Goal: Find specific page/section: Find specific page/section

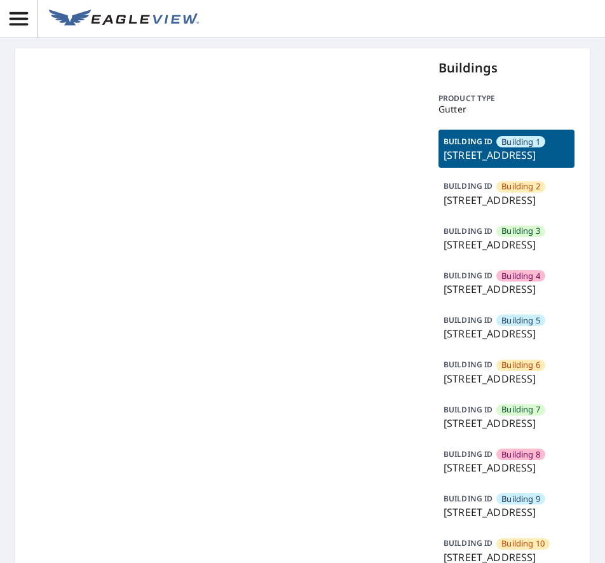
click at [433, 15] on header at bounding box center [302, 19] width 605 height 38
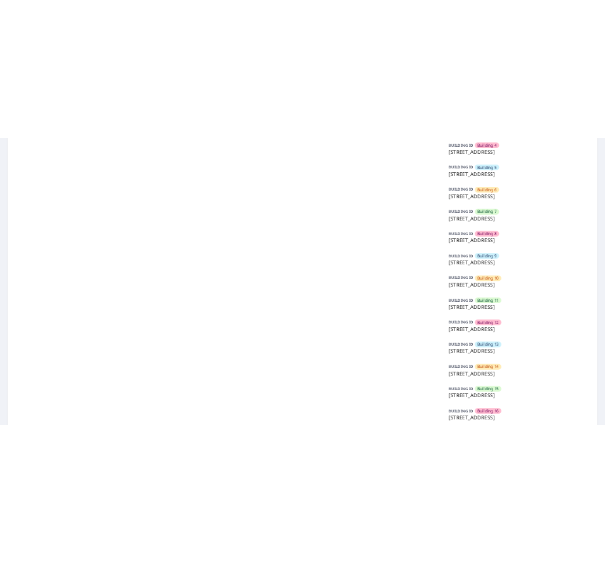
scroll to position [254, 0]
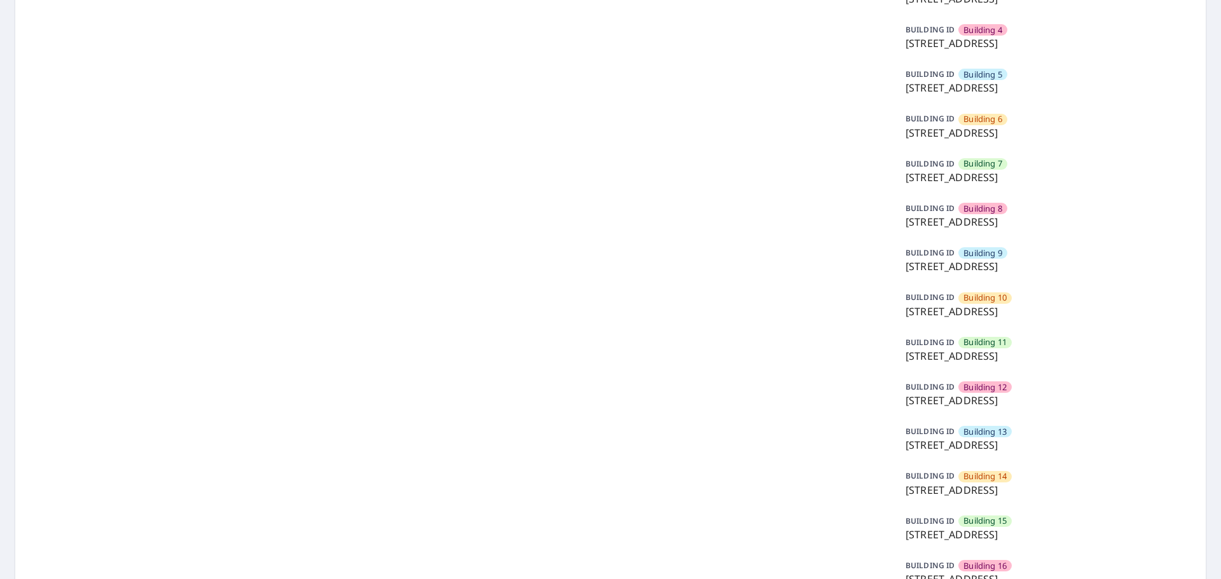
click at [605, 428] on span "Building 13" at bounding box center [984, 432] width 43 height 12
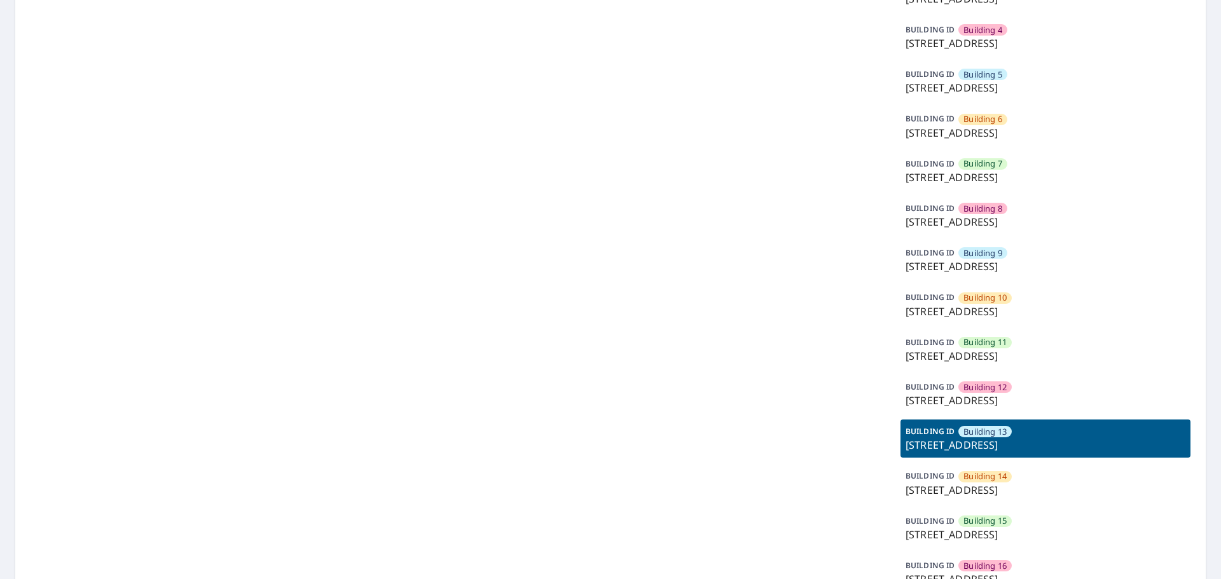
click at [605, 428] on span "Building 13" at bounding box center [984, 432] width 43 height 12
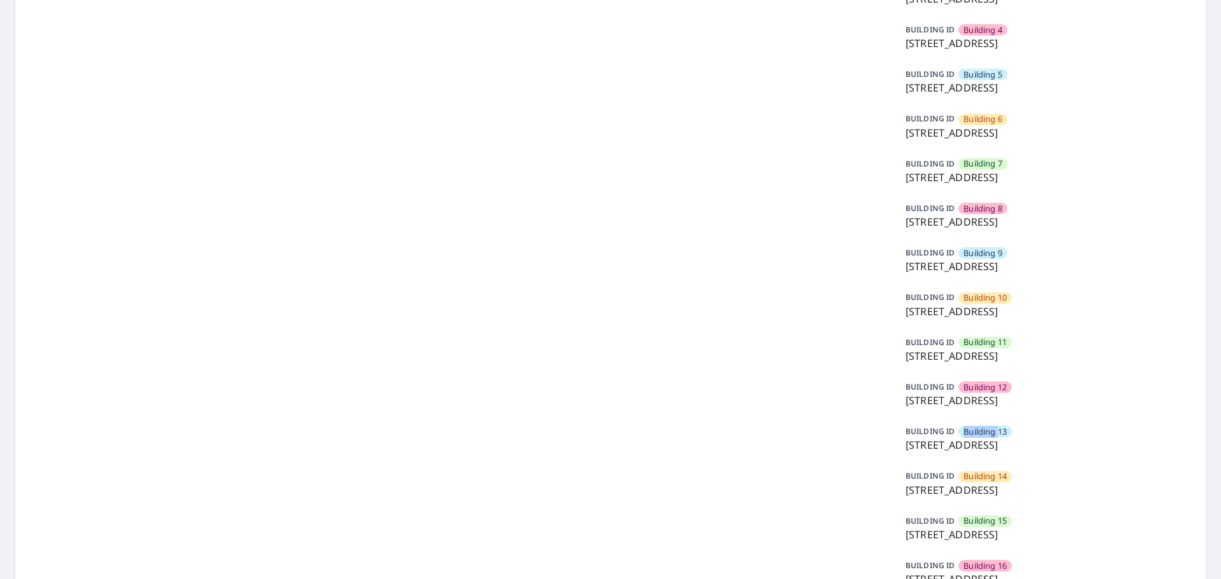
click at [605, 428] on span "Building 13" at bounding box center [984, 432] width 43 height 12
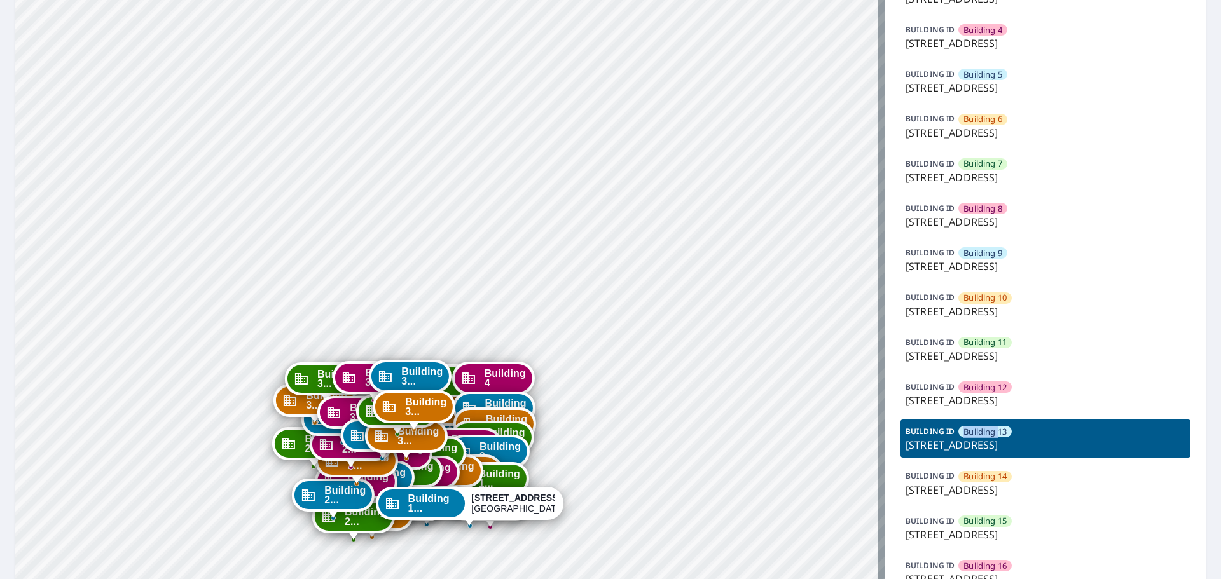
drag, startPoint x: 434, startPoint y: 431, endPoint x: 446, endPoint y: 333, distance: 98.7
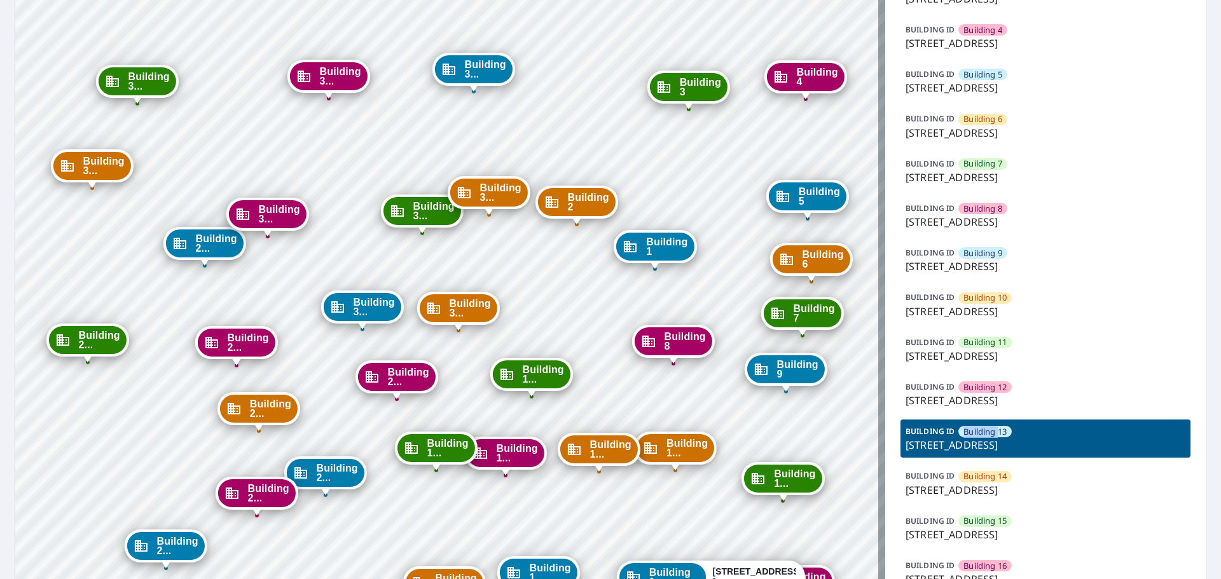
drag, startPoint x: 472, startPoint y: 420, endPoint x: 485, endPoint y: 330, distance: 90.7
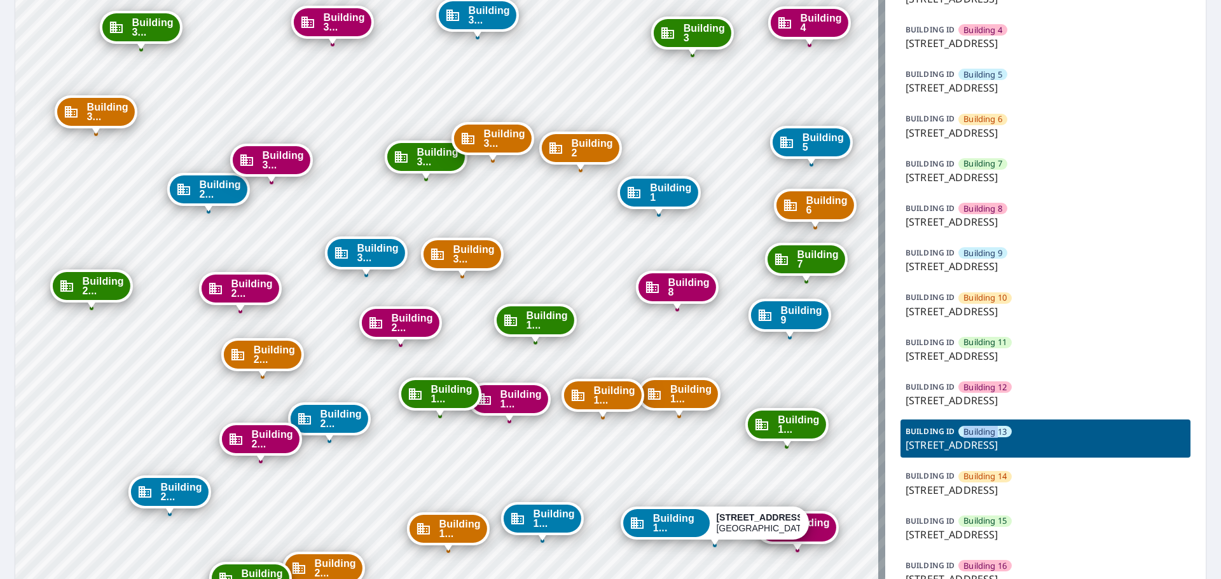
drag, startPoint x: 528, startPoint y: 514, endPoint x: 534, endPoint y: 409, distance: 105.1
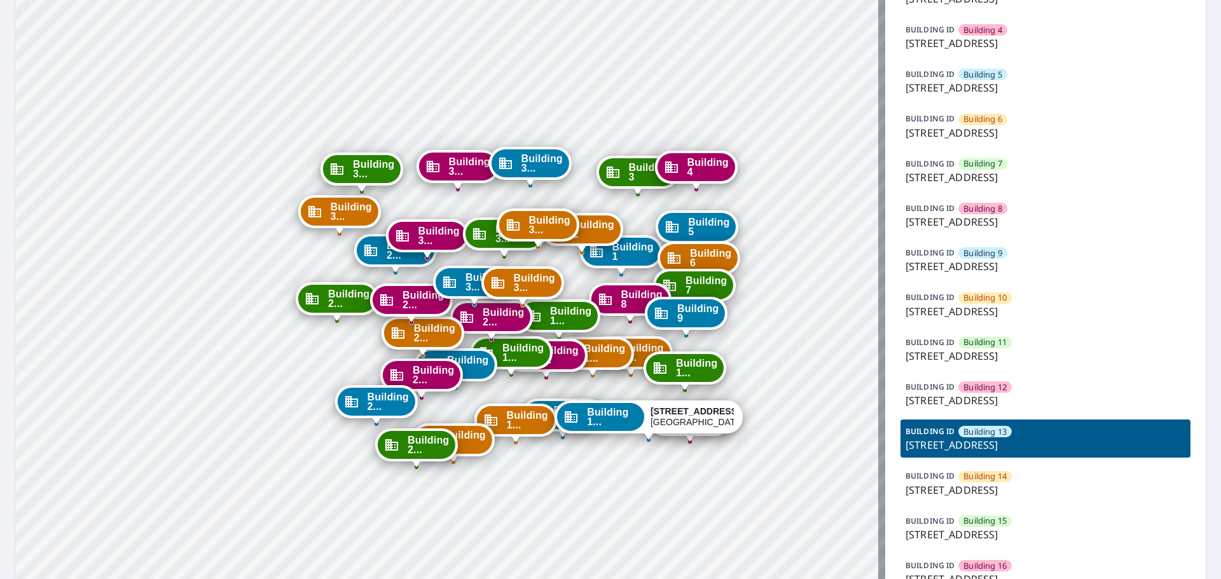
click at [605, 439] on p "[STREET_ADDRESS]" at bounding box center [1046, 445] width 280 height 15
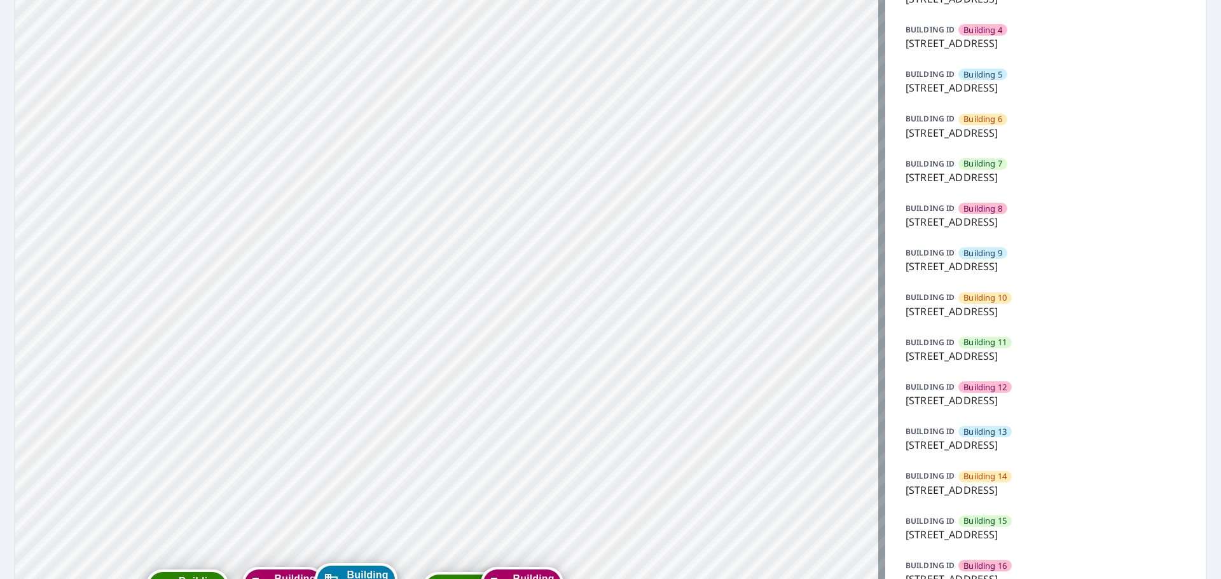
click at [605, 438] on p "[STREET_ADDRESS]" at bounding box center [1046, 445] width 280 height 15
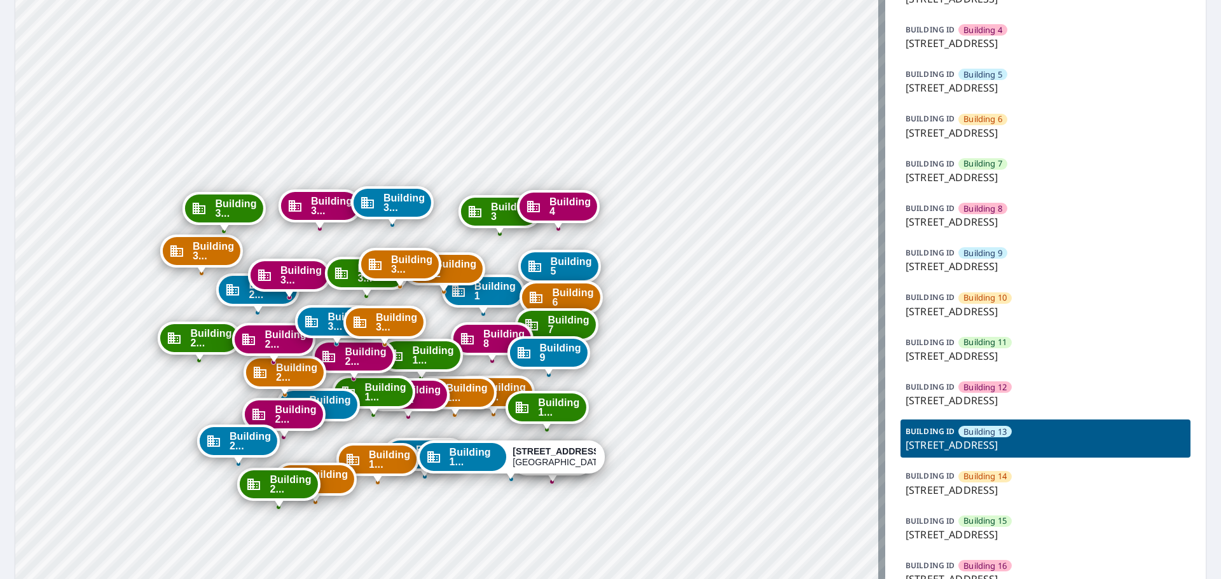
drag, startPoint x: 657, startPoint y: 441, endPoint x: 720, endPoint y: 275, distance: 178.1
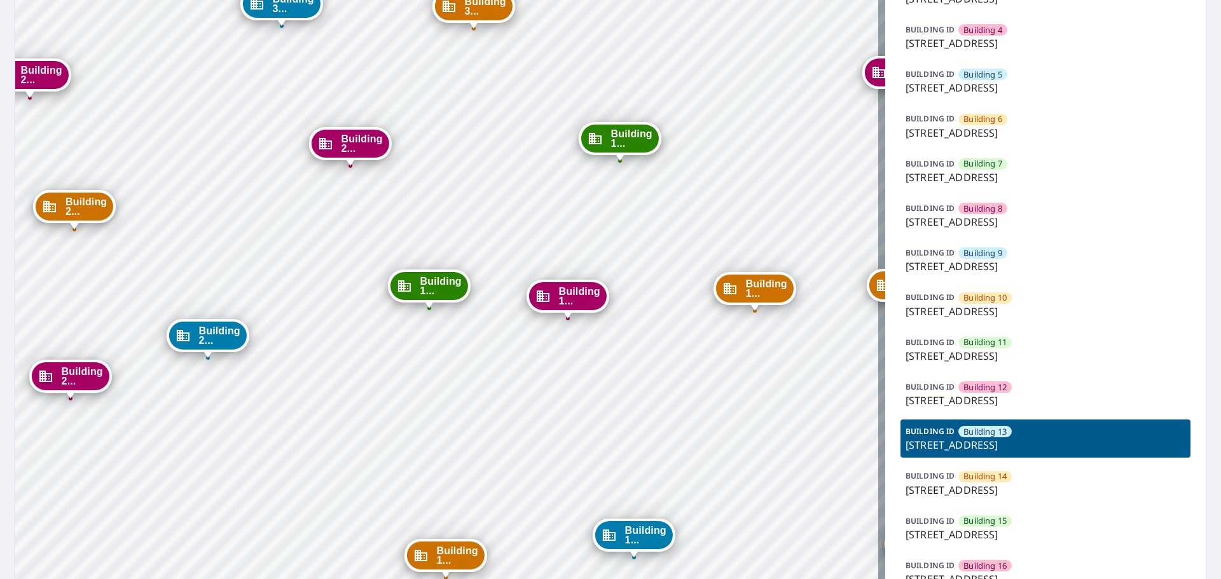
click at [569, 306] on span "Building 1..." at bounding box center [579, 296] width 41 height 19
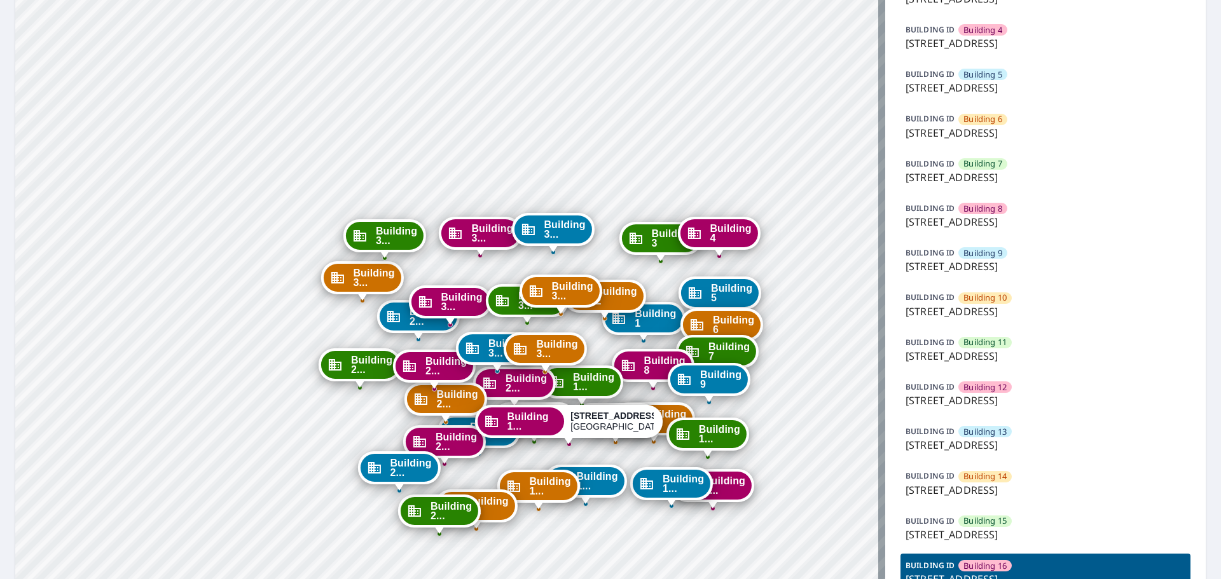
drag, startPoint x: 595, startPoint y: 425, endPoint x: 609, endPoint y: 353, distance: 73.1
click at [605, 373] on span "Building 1..." at bounding box center [593, 382] width 41 height 19
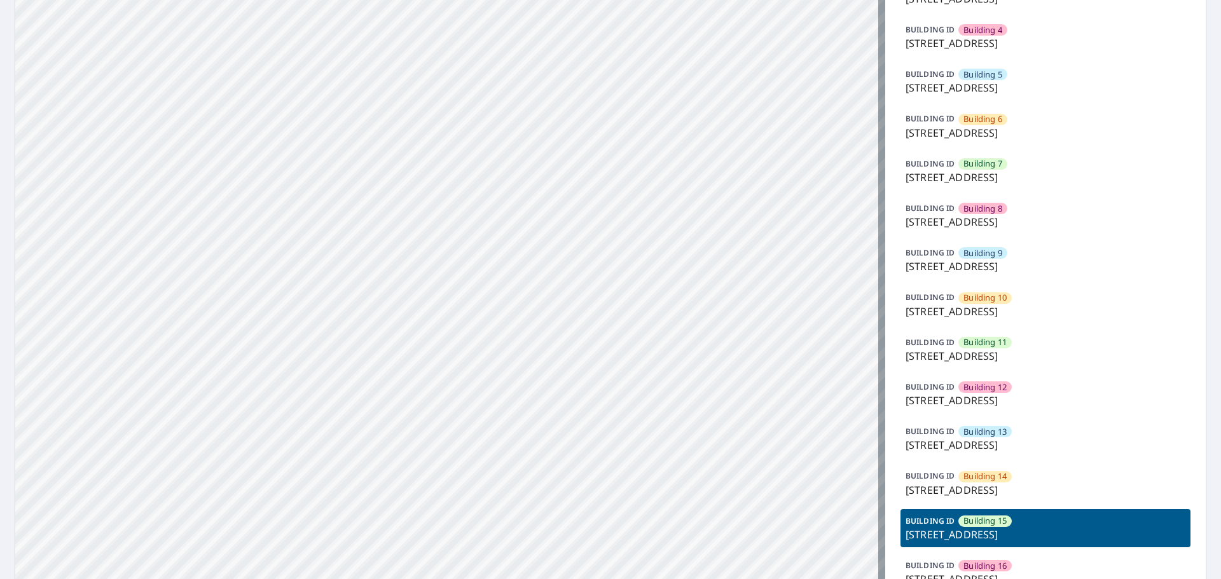
drag, startPoint x: 619, startPoint y: 448, endPoint x: 630, endPoint y: 176, distance: 272.4
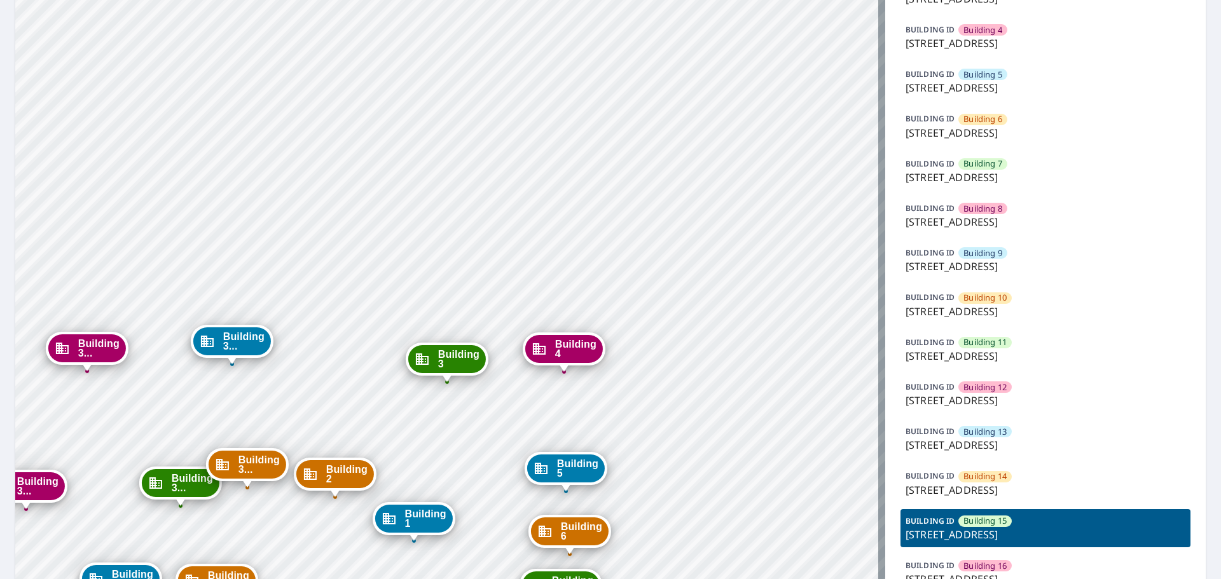
click at [605, 428] on div "Building 13" at bounding box center [984, 431] width 53 height 11
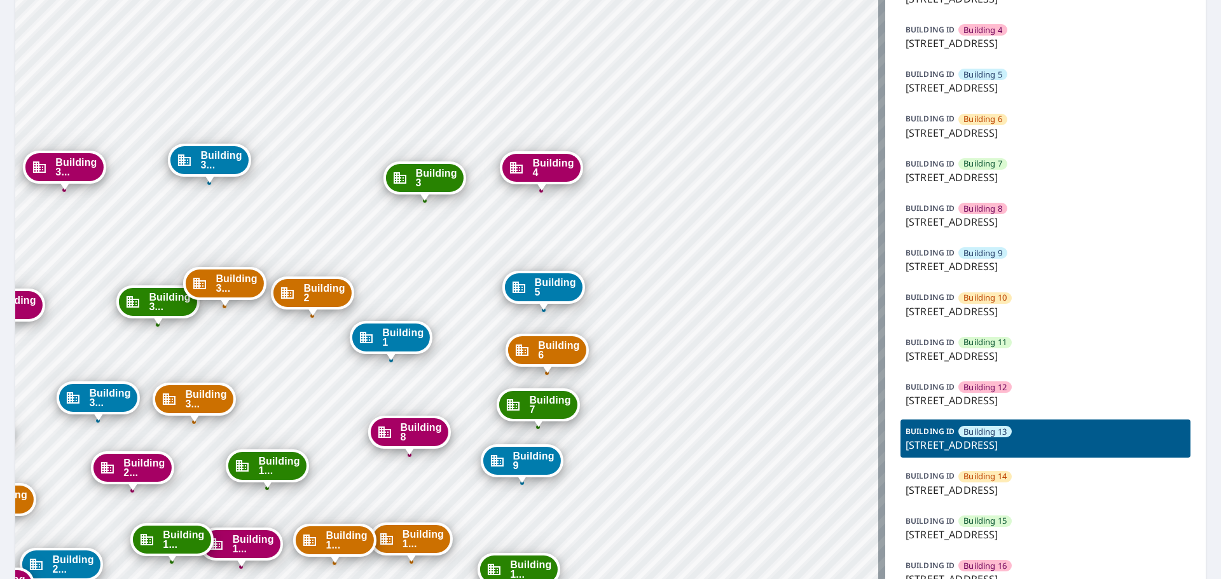
click at [605, 428] on div "Building 13" at bounding box center [984, 431] width 53 height 11
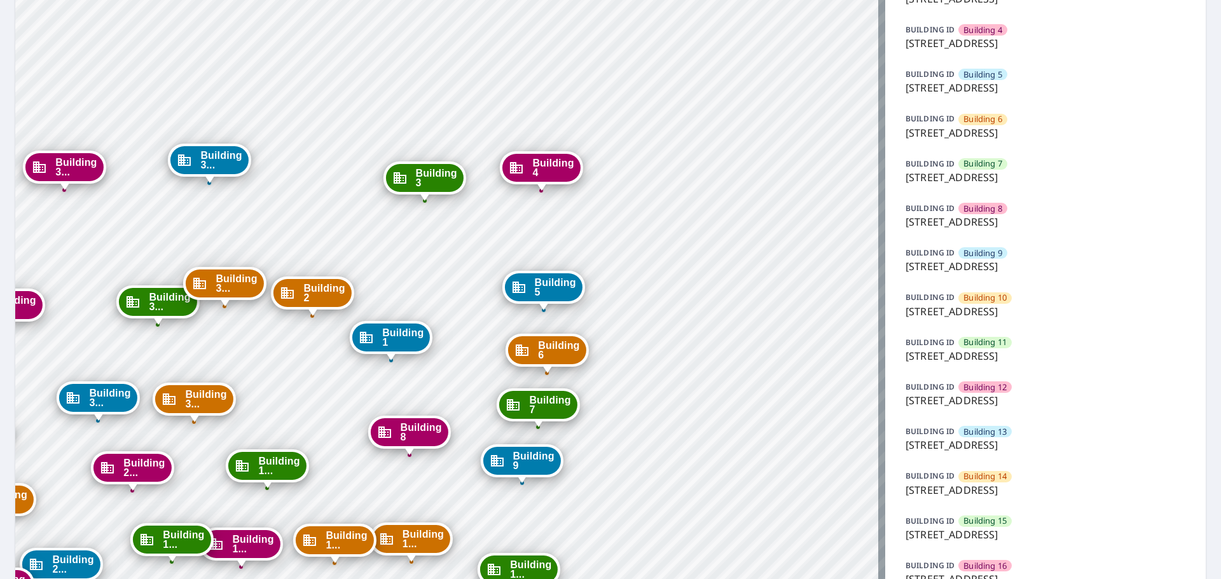
click at [605, 428] on div "Building 13" at bounding box center [984, 431] width 53 height 11
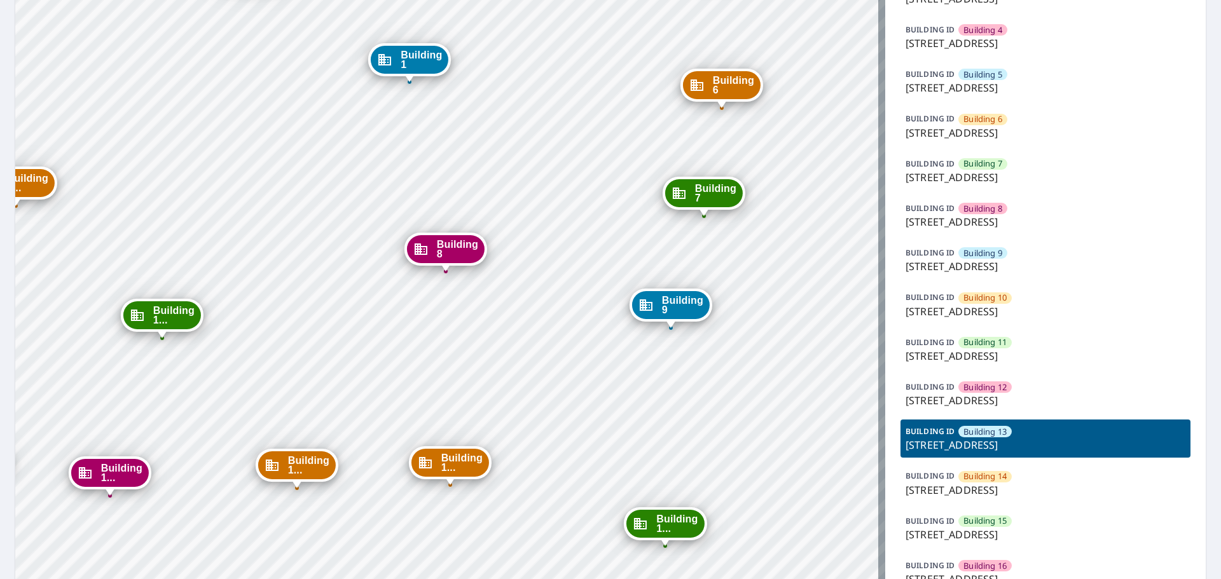
drag, startPoint x: 390, startPoint y: 366, endPoint x: 556, endPoint y: 222, distance: 220.0
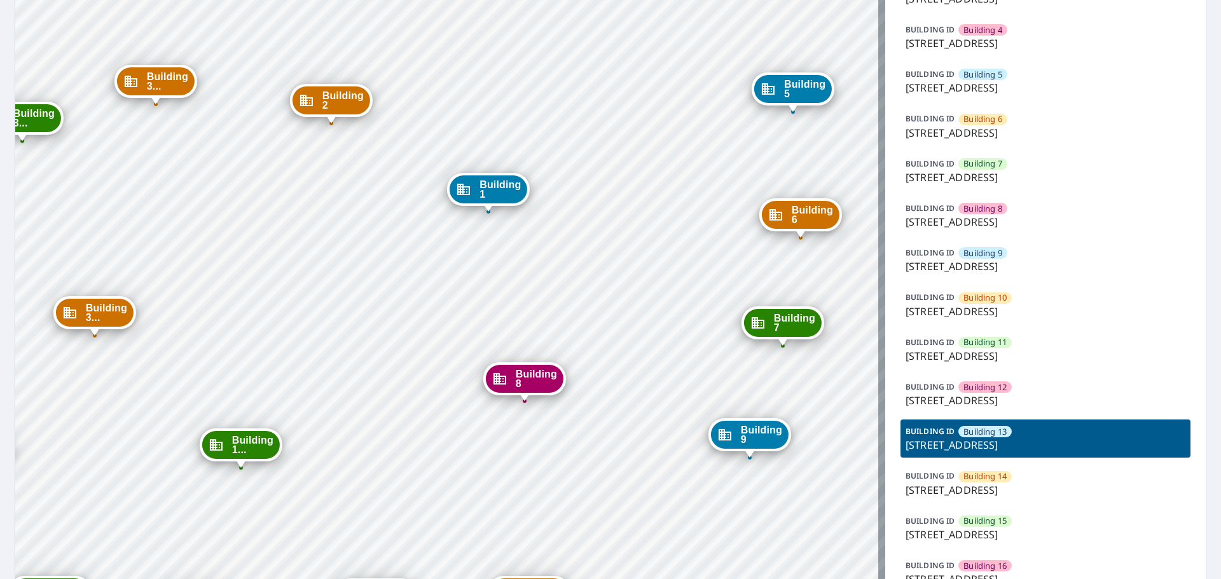
drag, startPoint x: 567, startPoint y: 384, endPoint x: 645, endPoint y: 514, distance: 151.8
